Goal: Transaction & Acquisition: Purchase product/service

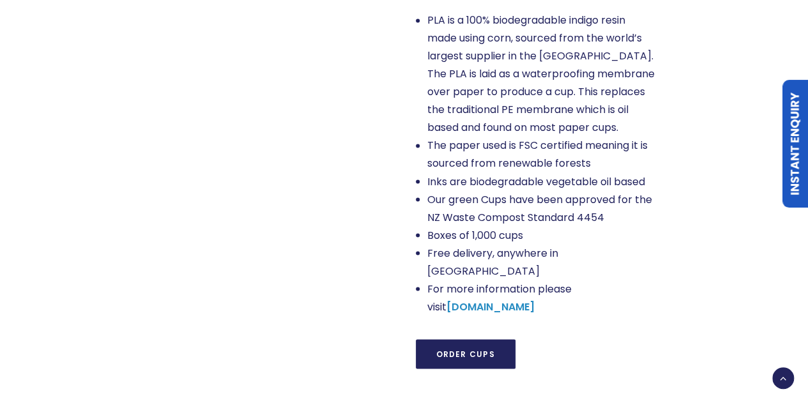
scroll to position [1086, 0]
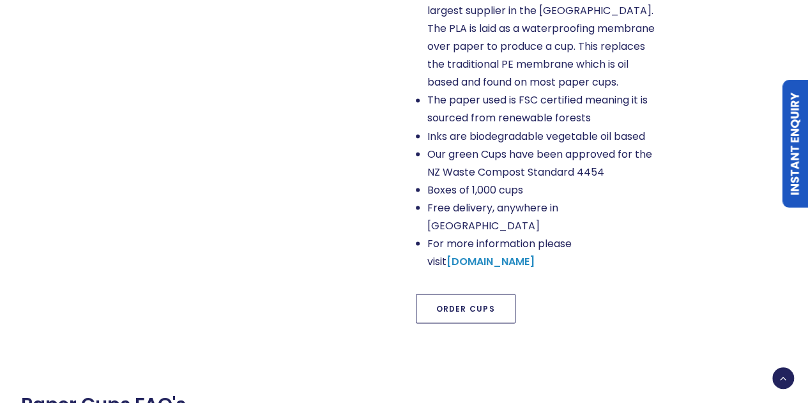
click at [465, 294] on link "Order Cups" at bounding box center [466, 308] width 100 height 29
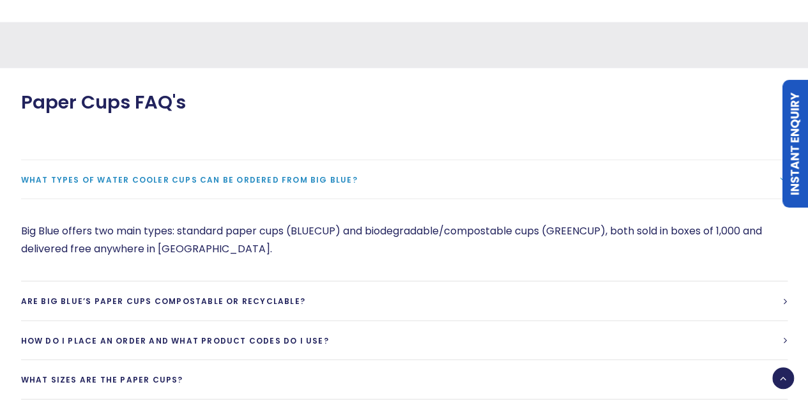
scroll to position [1460, 0]
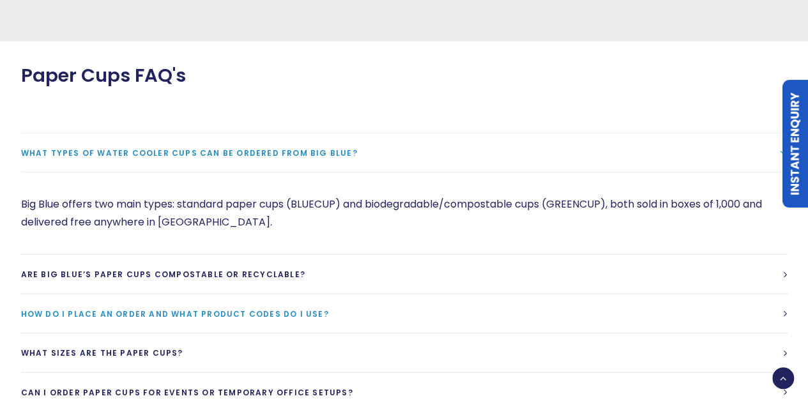
click at [275, 308] on span "How do I place an order and what product codes do I use?" at bounding box center [175, 313] width 308 height 11
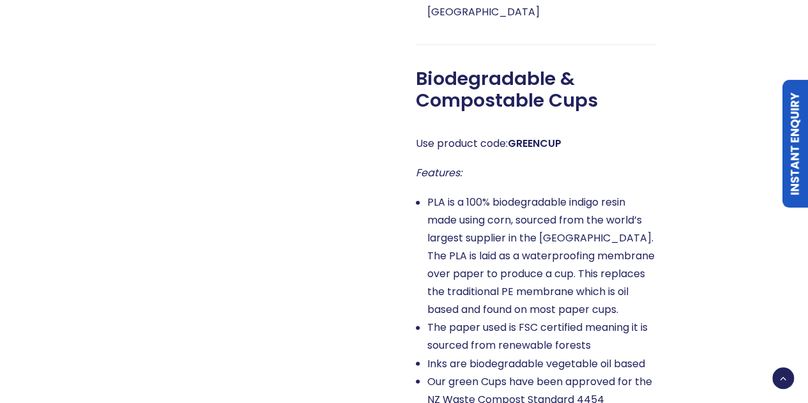
scroll to position [1013, 0]
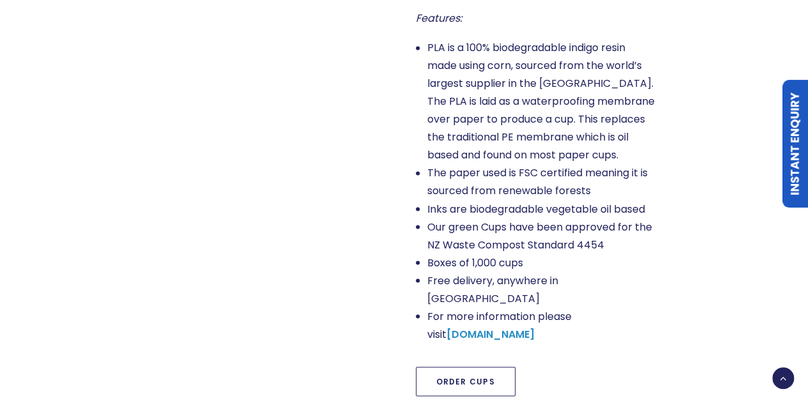
click at [465, 367] on link "Order Cups" at bounding box center [466, 381] width 100 height 29
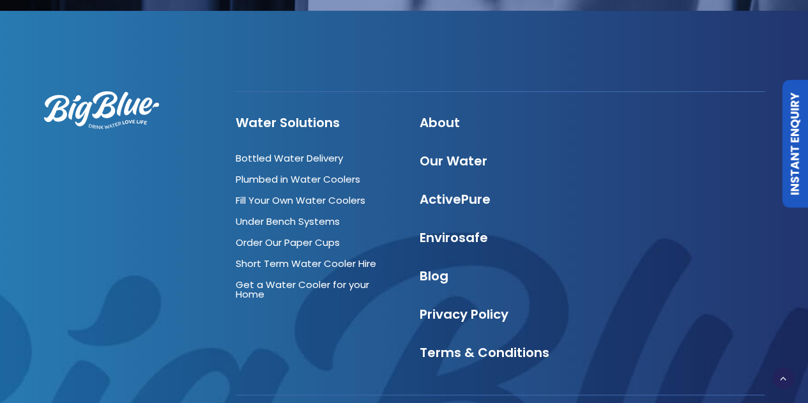
scroll to position [2422, 0]
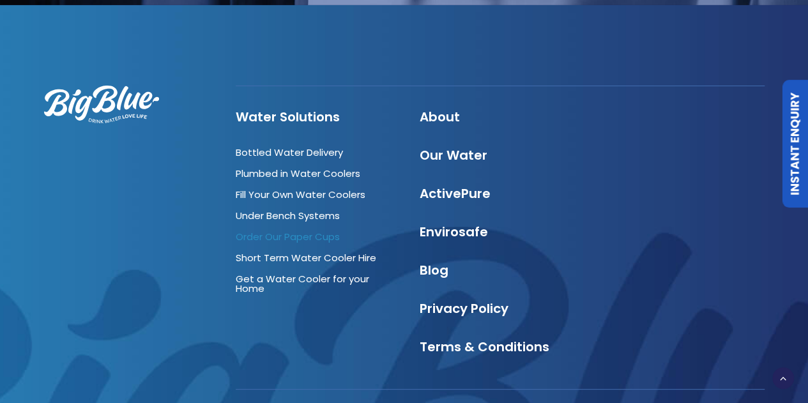
click at [314, 230] on link "Order Our Paper Cups" at bounding box center [288, 236] width 104 height 13
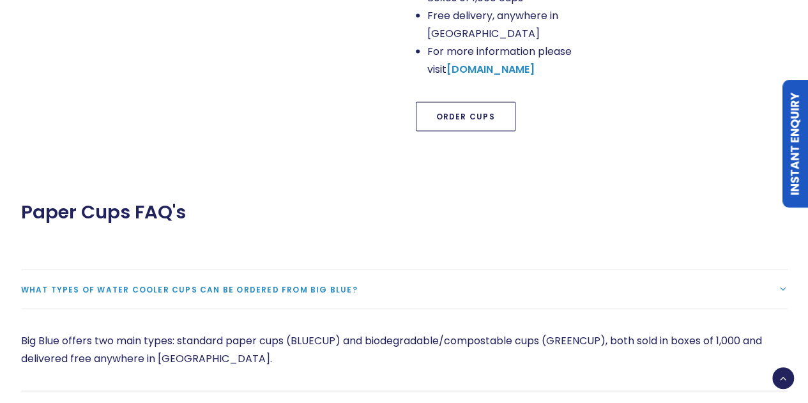
click at [454, 102] on link "Order Cups" at bounding box center [466, 116] width 100 height 29
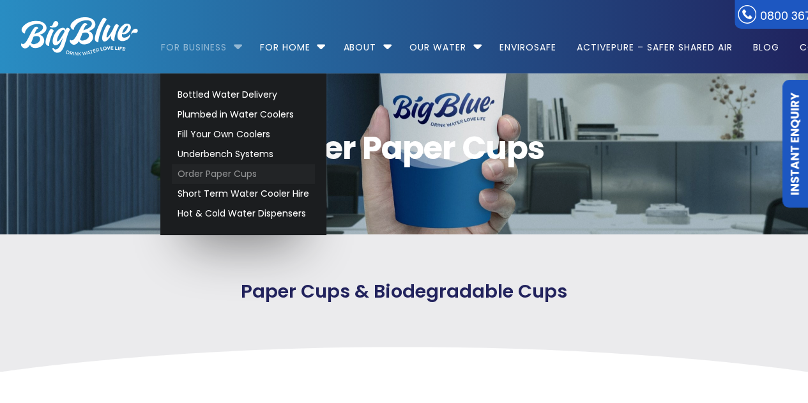
click at [209, 172] on link "Order Paper Cups" at bounding box center [243, 174] width 143 height 20
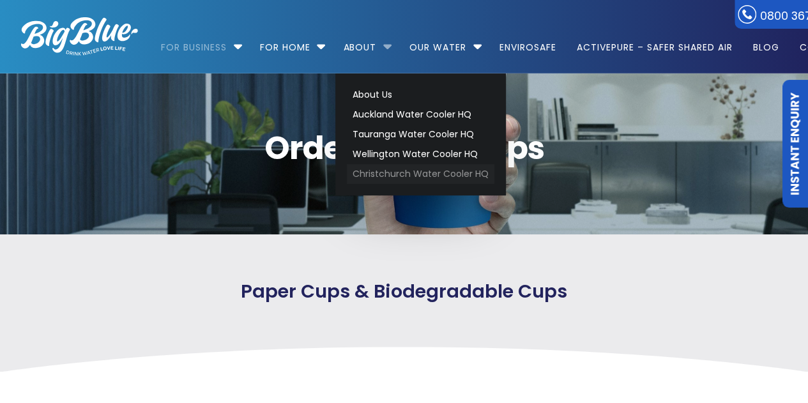
click at [396, 177] on link "Christchurch Water Cooler HQ" at bounding box center [421, 174] width 148 height 20
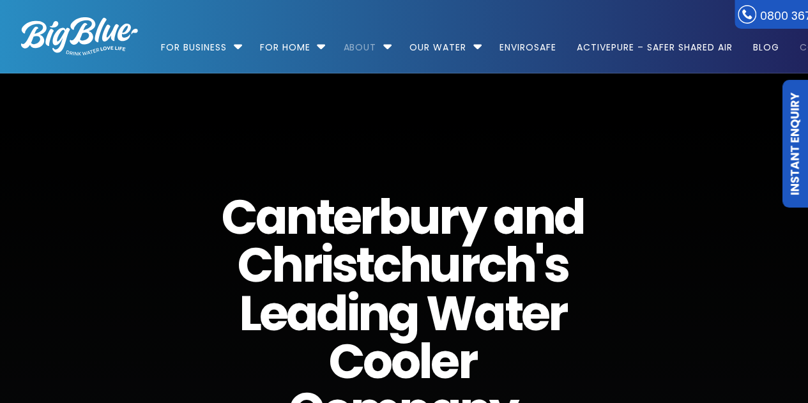
click at [807, 47] on link "Contact" at bounding box center [819, 41] width 58 height 82
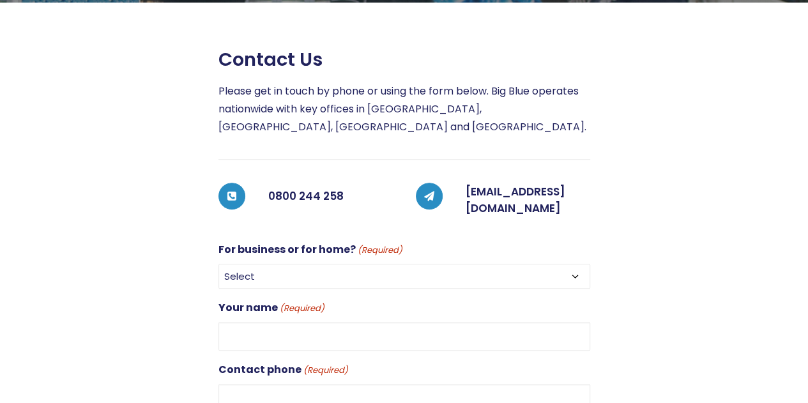
drag, startPoint x: 572, startPoint y: 196, endPoint x: 273, endPoint y: 266, distance: 307.0
click at [273, 266] on select "Select For Business For Home" at bounding box center [404, 276] width 372 height 25
select select "For Business"
click at [218, 264] on select "Select For Business For Home" at bounding box center [404, 276] width 372 height 25
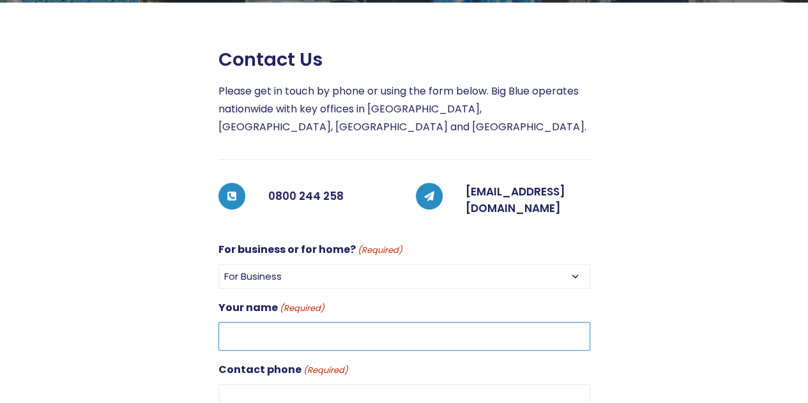
click at [267, 324] on input "Your name (Required)" at bounding box center [404, 336] width 372 height 29
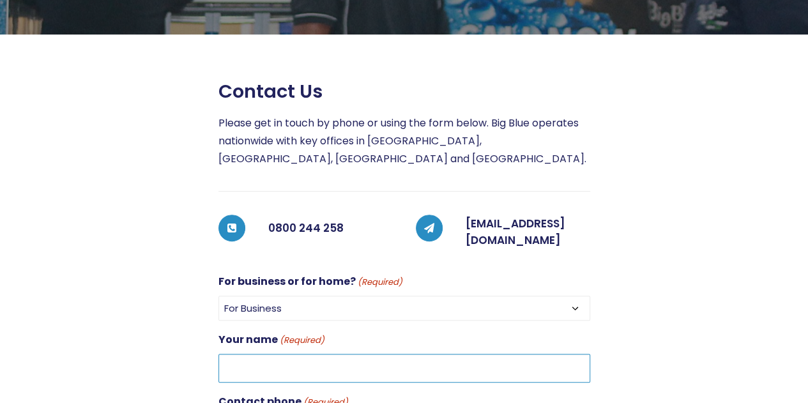
scroll to position [128, 0]
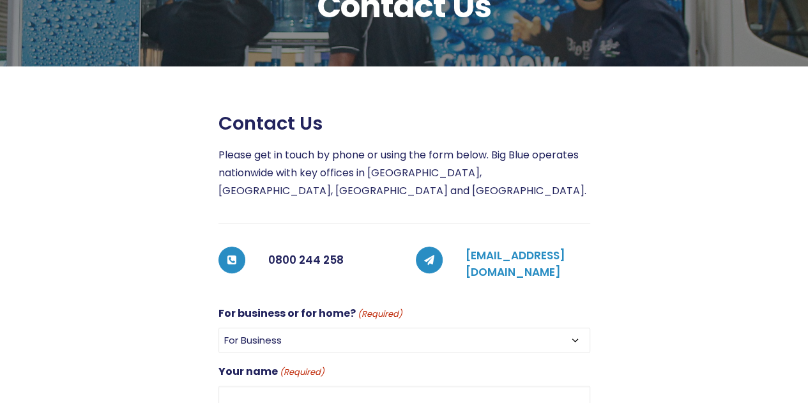
click at [515, 257] on link "customerservices@bigblue.co.nz" at bounding box center [516, 264] width 100 height 32
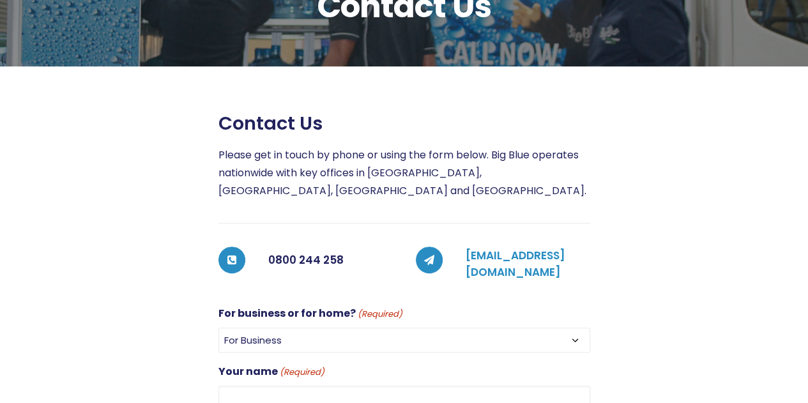
scroll to position [0, 0]
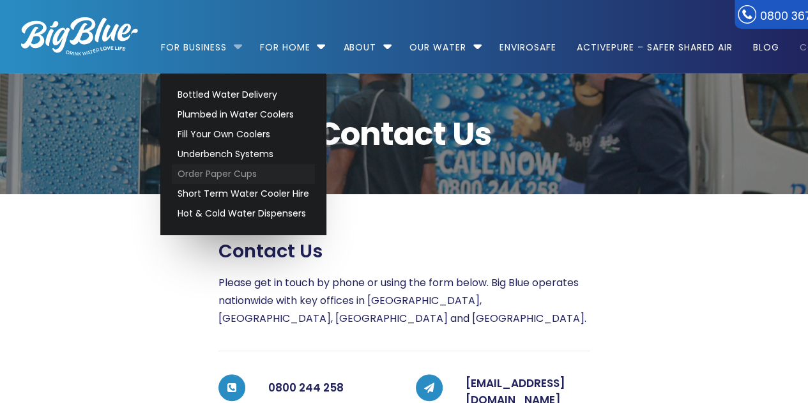
click at [202, 172] on link "Order Paper Cups" at bounding box center [243, 174] width 143 height 20
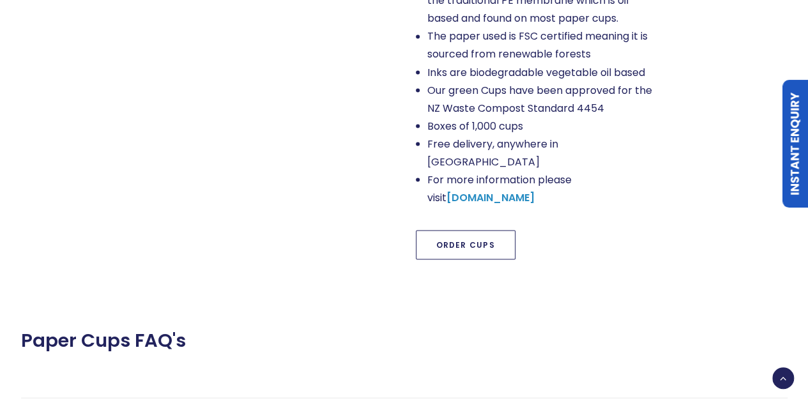
click at [459, 230] on link "Order Cups" at bounding box center [466, 244] width 100 height 29
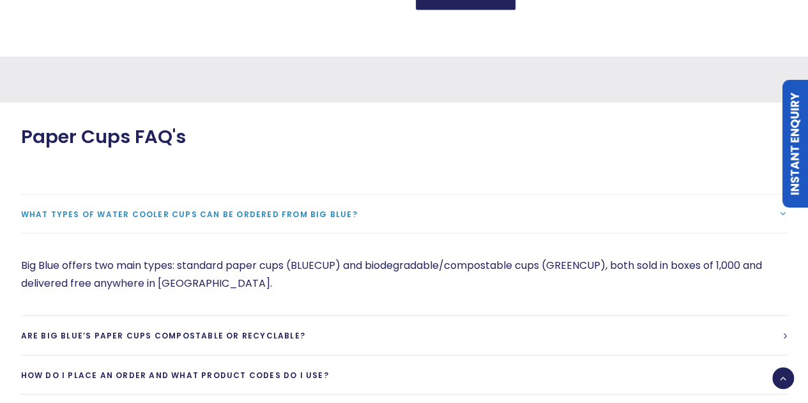
scroll to position [1400, 0]
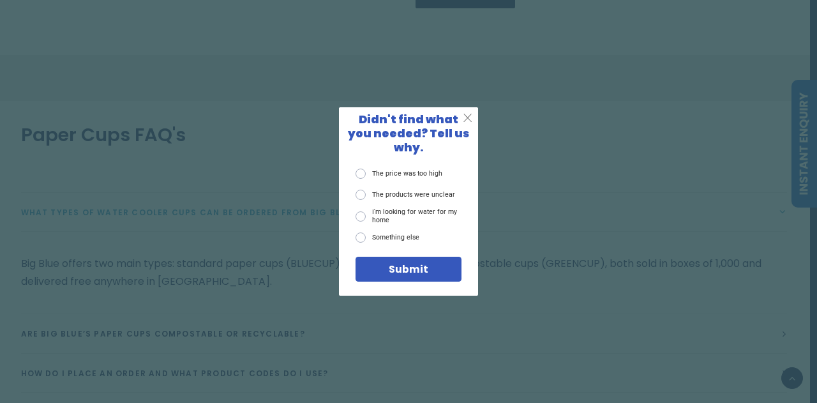
click at [467, 123] on span "X" at bounding box center [468, 118] width 10 height 14
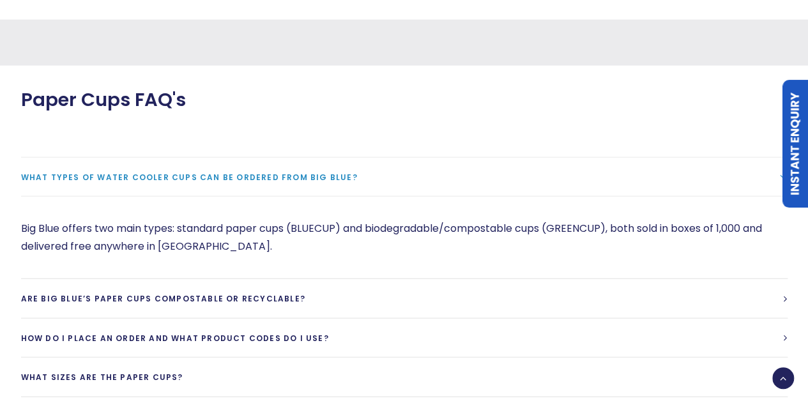
scroll to position [1464, 0]
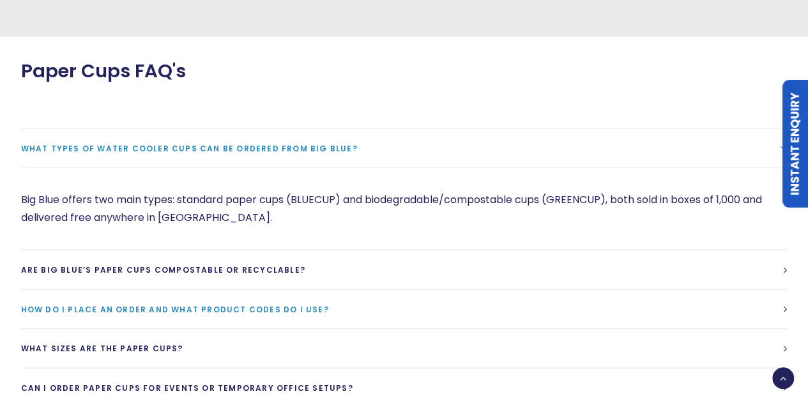
click at [138, 304] on span "How do I place an order and what product codes do I use?" at bounding box center [175, 309] width 308 height 11
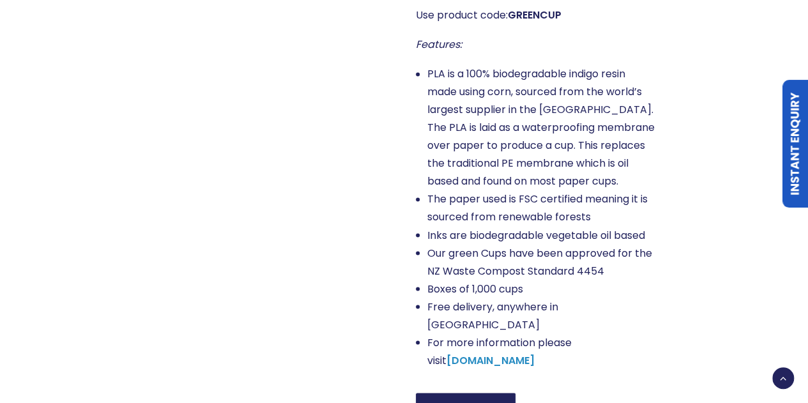
scroll to position [1017, 0]
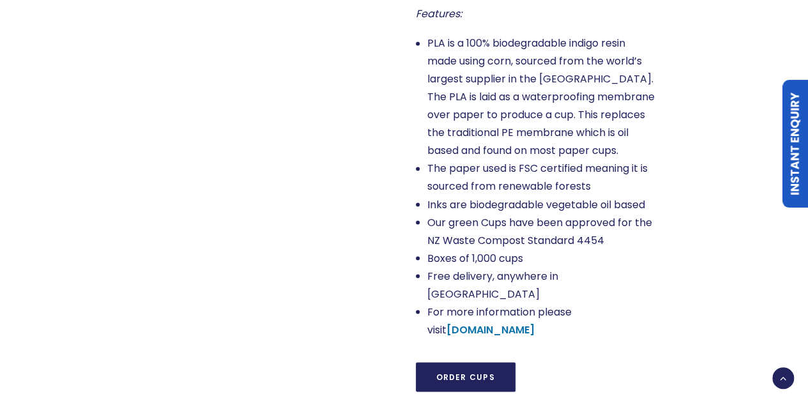
click at [535, 322] on strong "[DOMAIN_NAME]" at bounding box center [490, 329] width 88 height 15
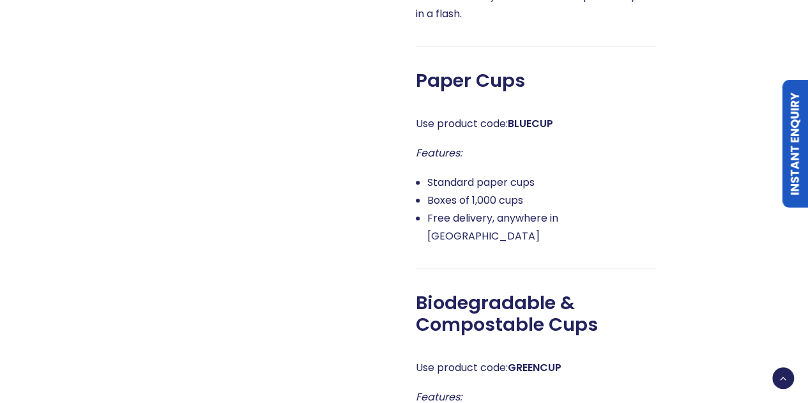
scroll to position [570, 0]
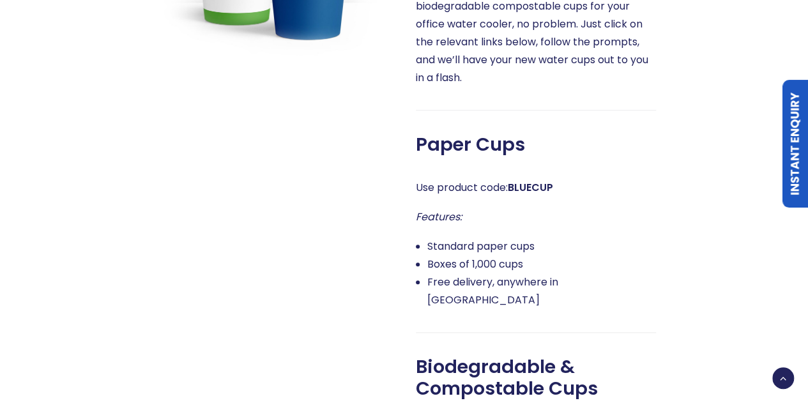
click at [443, 209] on em "Features:" at bounding box center [439, 216] width 46 height 15
click at [450, 133] on span "Paper Cups" at bounding box center [470, 144] width 109 height 22
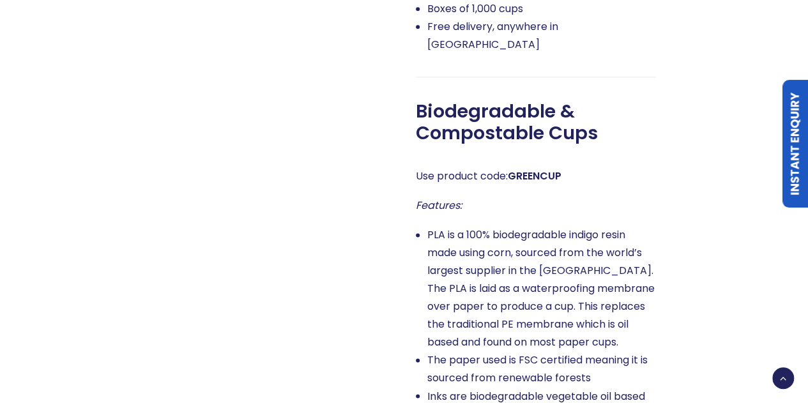
scroll to position [506, 0]
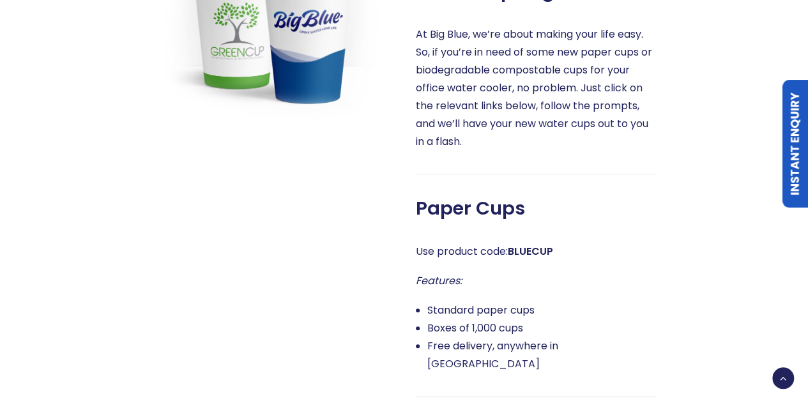
click at [303, 38] on img at bounding box center [273, 26] width 240 height 185
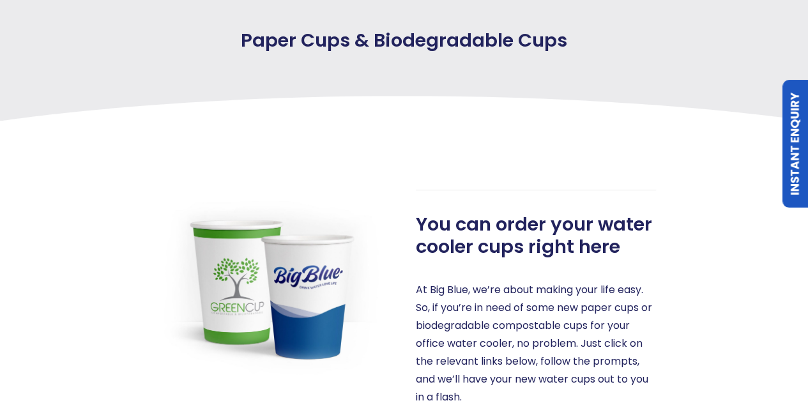
click at [301, 288] on img at bounding box center [273, 282] width 240 height 185
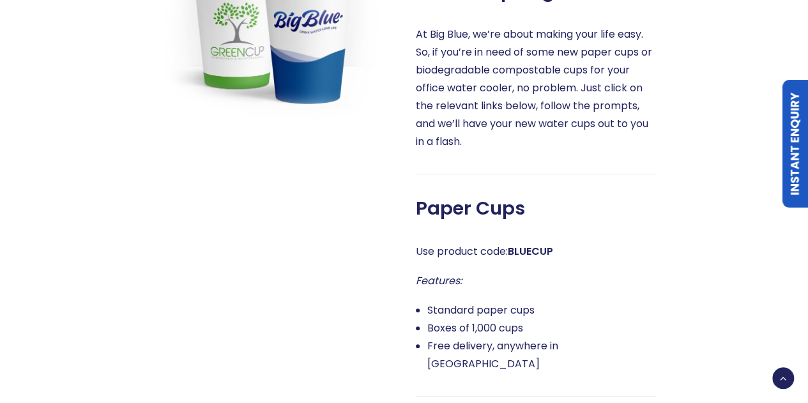
click at [461, 206] on span "Paper Cups" at bounding box center [470, 208] width 109 height 22
click at [527, 256] on strong "BLUECUP" at bounding box center [530, 251] width 45 height 15
click at [451, 208] on span "Paper Cups" at bounding box center [470, 208] width 109 height 22
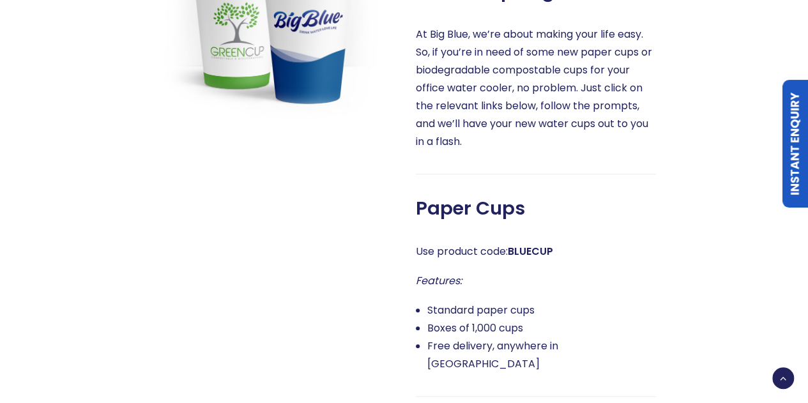
click at [468, 282] on p "Features:" at bounding box center [536, 281] width 240 height 18
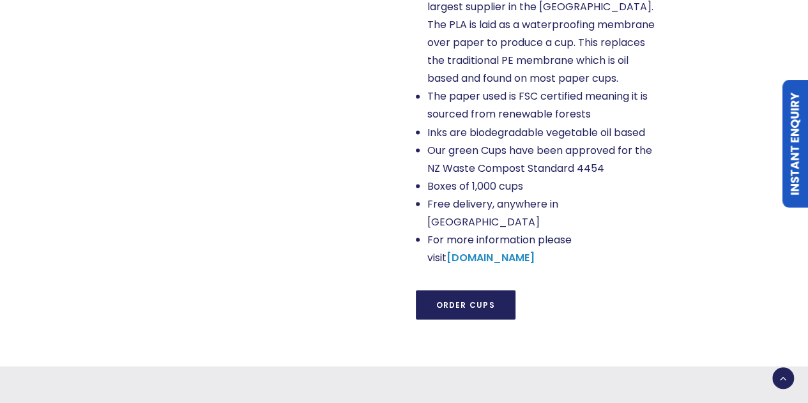
scroll to position [1145, 0]
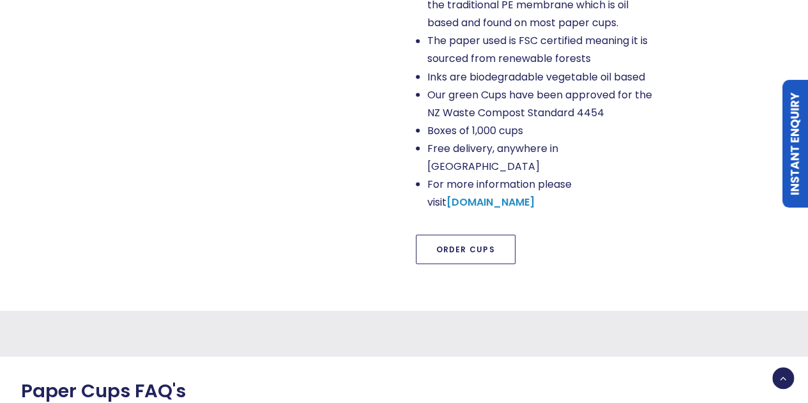
click at [444, 234] on link "Order Cups" at bounding box center [466, 248] width 100 height 29
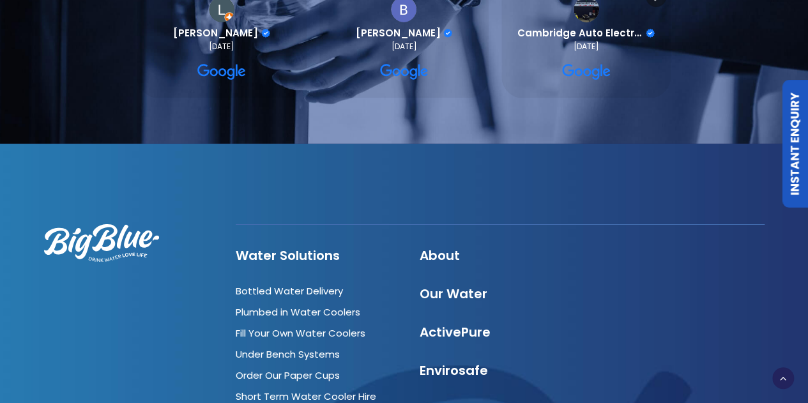
scroll to position [2294, 0]
